Goal: Transaction & Acquisition: Book appointment/travel/reservation

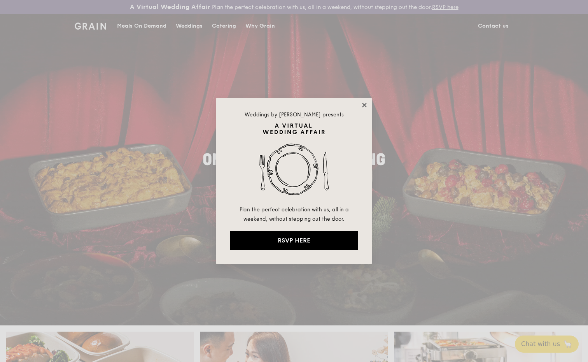
click at [364, 106] on icon at bounding box center [364, 105] width 4 height 4
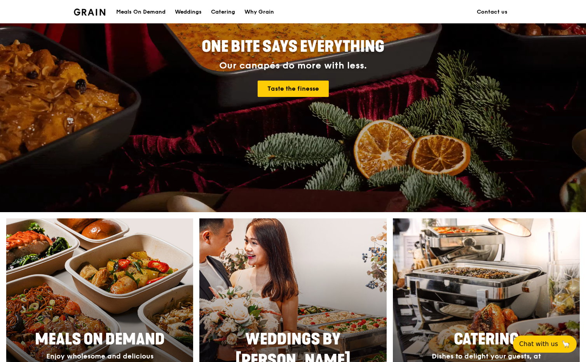
scroll to position [190, 0]
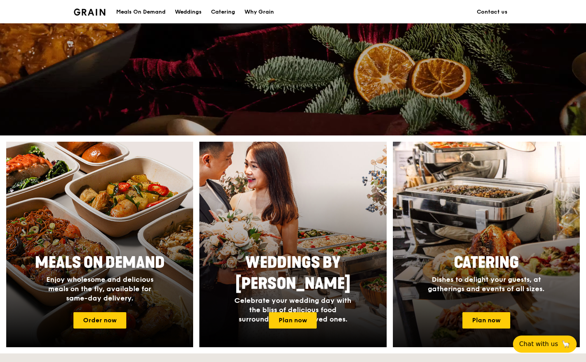
click at [462, 260] on span "Catering" at bounding box center [486, 262] width 65 height 19
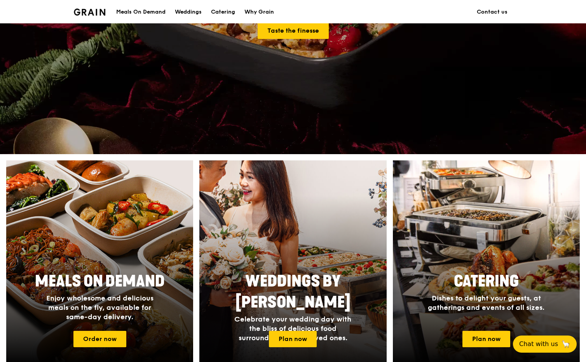
scroll to position [171, 0]
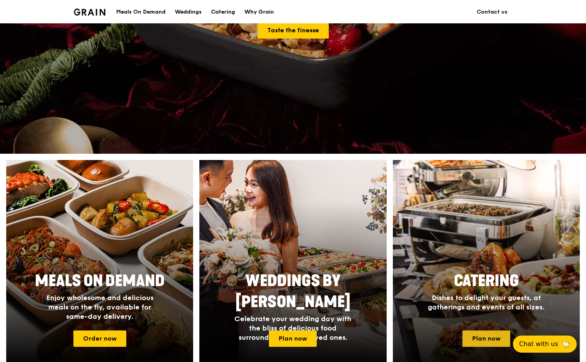
click at [485, 338] on link "Plan now" at bounding box center [487, 338] width 48 height 16
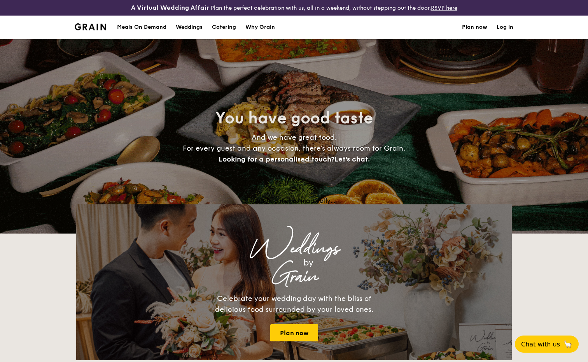
select select
click at [227, 28] on h1 "Catering" at bounding box center [224, 27] width 24 height 23
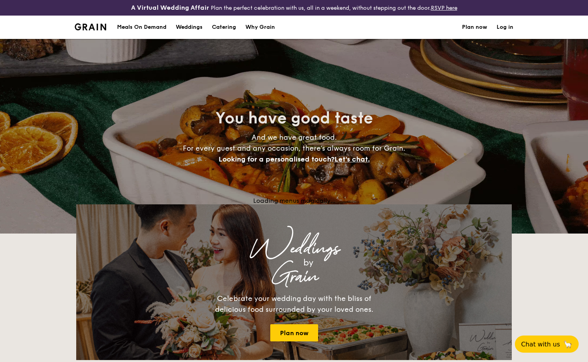
click at [224, 29] on h1 "Catering" at bounding box center [224, 27] width 24 height 23
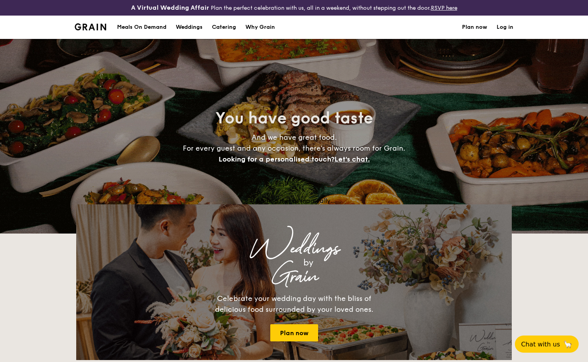
select select
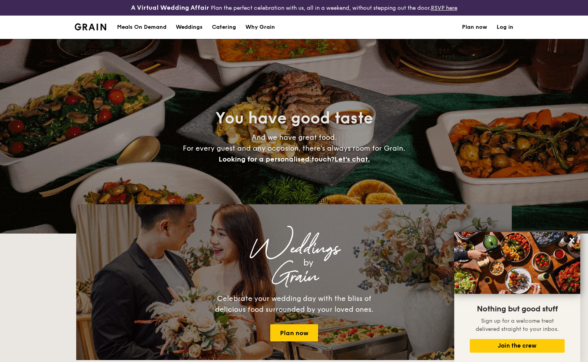
click at [476, 25] on link "Plan now" at bounding box center [474, 27] width 25 height 23
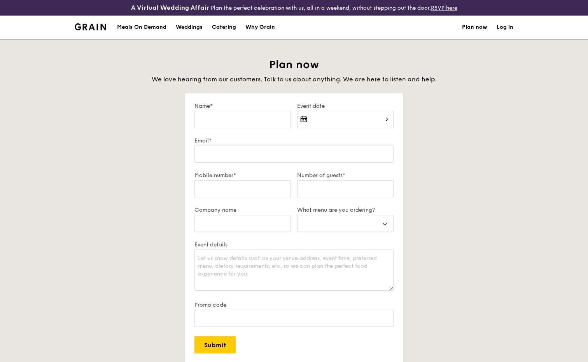
select select
click at [253, 25] on div "Why Grain" at bounding box center [260, 27] width 30 height 23
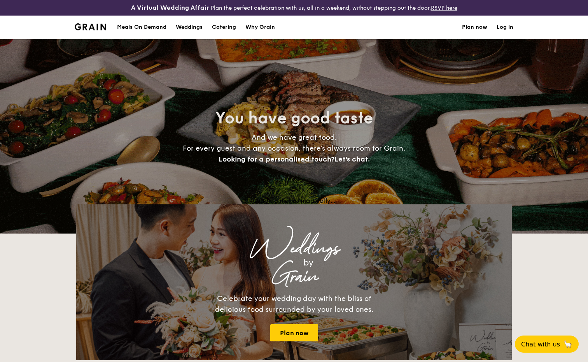
select select
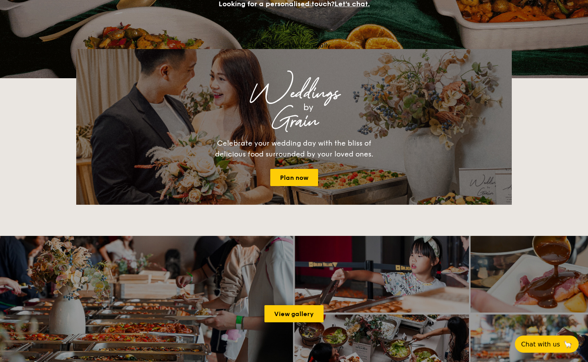
scroll to position [197, 0]
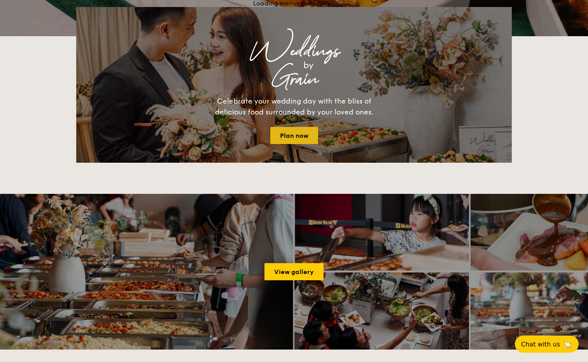
click at [294, 132] on link "Plan now" at bounding box center [294, 135] width 48 height 17
